Goal: Check status: Check status

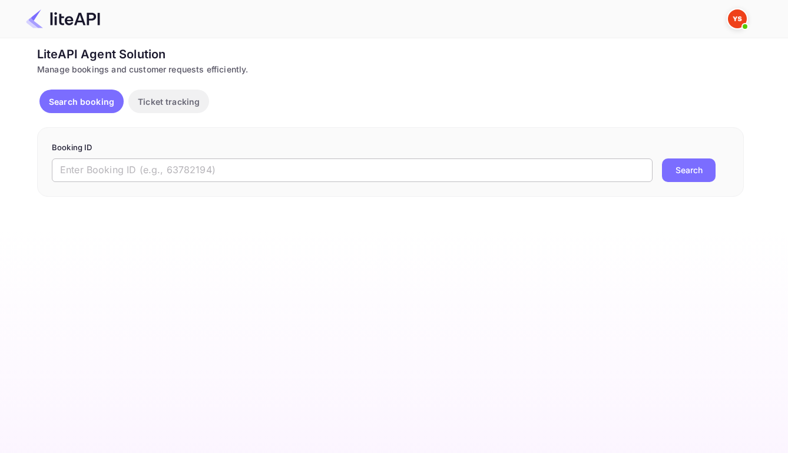
click at [306, 182] on input "text" at bounding box center [352, 170] width 601 height 24
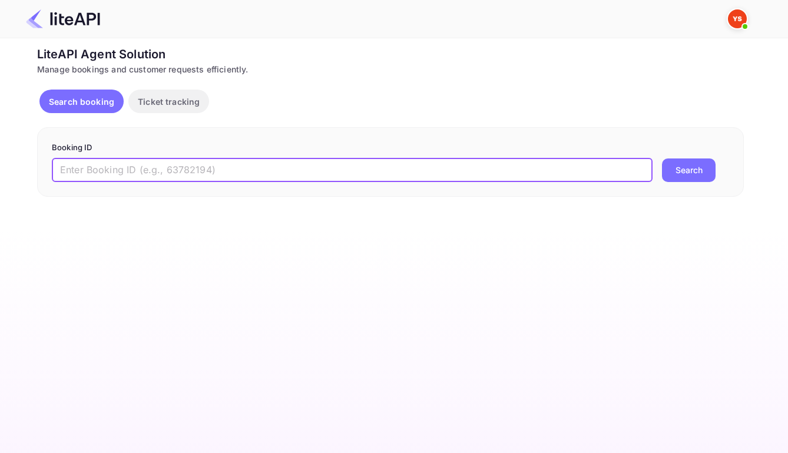
paste input "8746781"
type input "8746781"
click at [695, 176] on button "Search" at bounding box center [689, 170] width 54 height 24
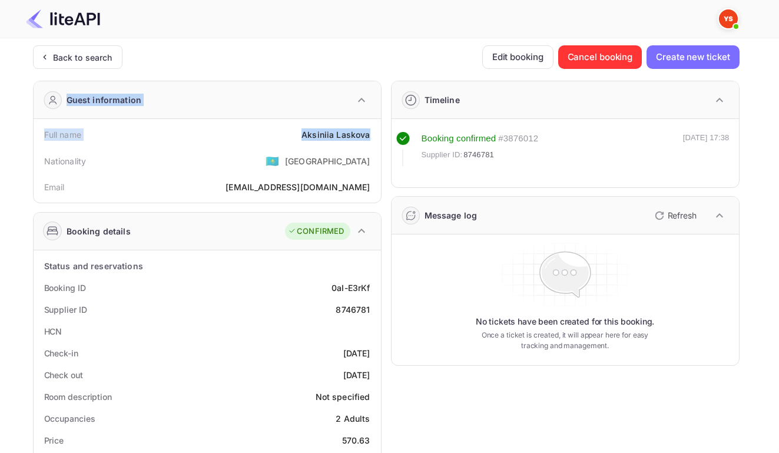
drag, startPoint x: 296, startPoint y: 137, endPoint x: 368, endPoint y: 138, distance: 72.5
click at [279, 146] on div "Full name [PERSON_NAME]" at bounding box center [207, 135] width 338 height 22
drag, startPoint x: 301, startPoint y: 138, endPoint x: 365, endPoint y: 143, distance: 63.8
click at [368, 140] on div "Full name [PERSON_NAME]" at bounding box center [207, 135] width 338 height 22
copy div "Aksiniia [PERSON_NAME]"
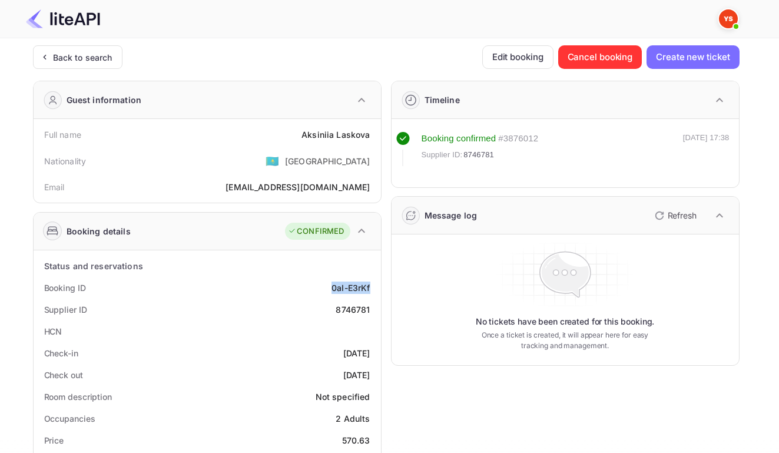
drag, startPoint x: 333, startPoint y: 293, endPoint x: 369, endPoint y: 296, distance: 36.6
click at [369, 296] on div "Booking ID 0aI-E3rKf" at bounding box center [207, 288] width 338 height 22
copy div "0aI-E3rKf"
click at [336, 315] on div "8746781" at bounding box center [353, 309] width 34 height 12
click at [351, 316] on div "8746781" at bounding box center [353, 309] width 34 height 12
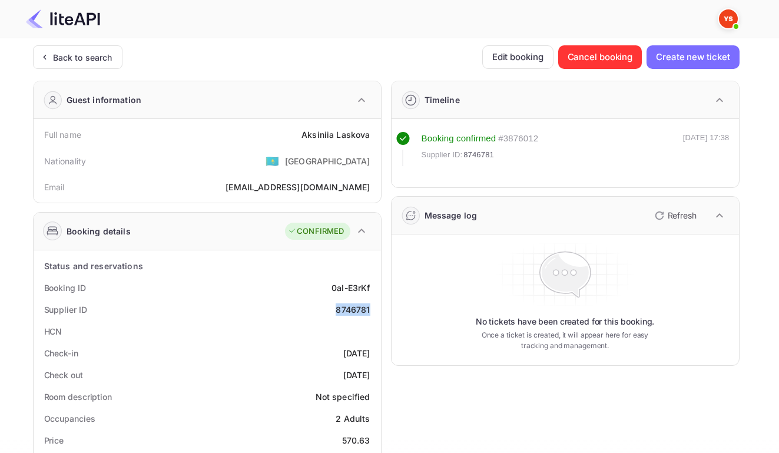
click at [351, 316] on div "8746781" at bounding box center [353, 309] width 34 height 12
copy div "8746781"
